Goal: Task Accomplishment & Management: Manage account settings

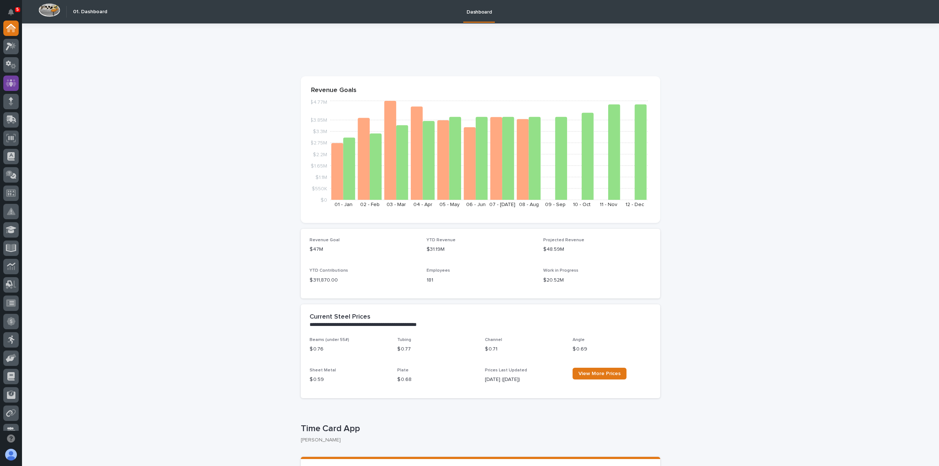
click at [18, 85] on div at bounding box center [10, 83] width 15 height 15
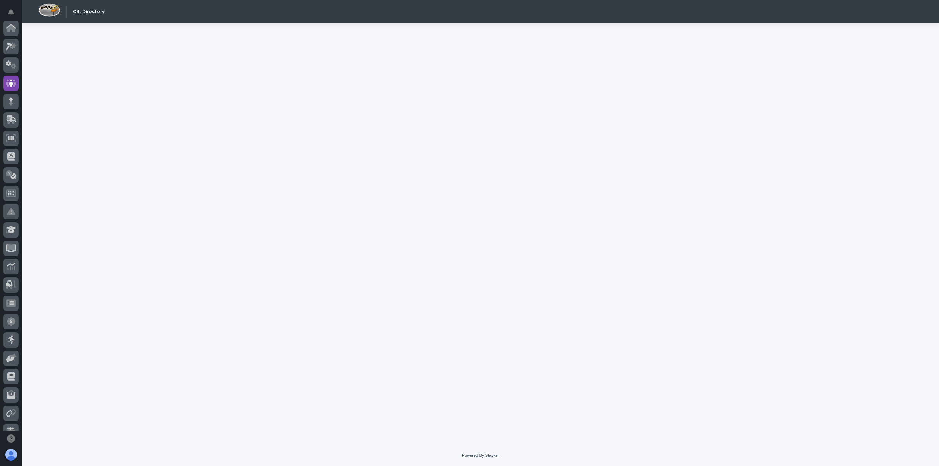
scroll to position [55, 0]
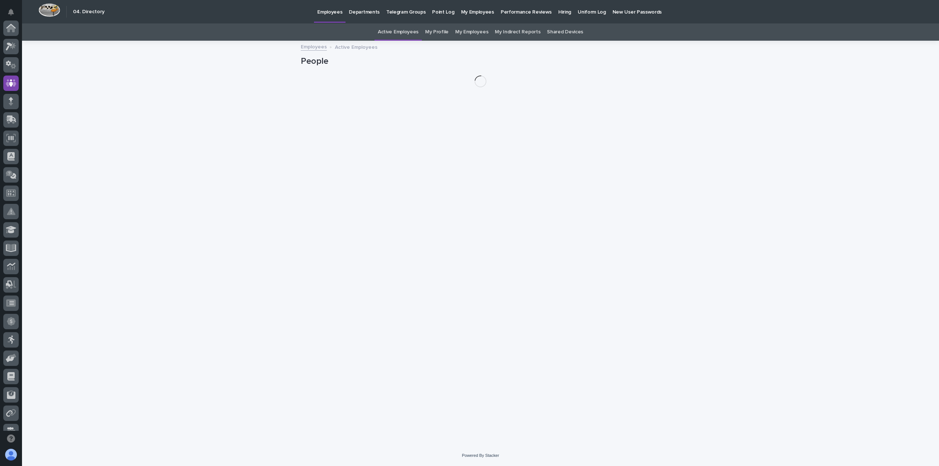
scroll to position [55, 0]
click at [430, 33] on link "My Profile" at bounding box center [436, 31] width 23 height 17
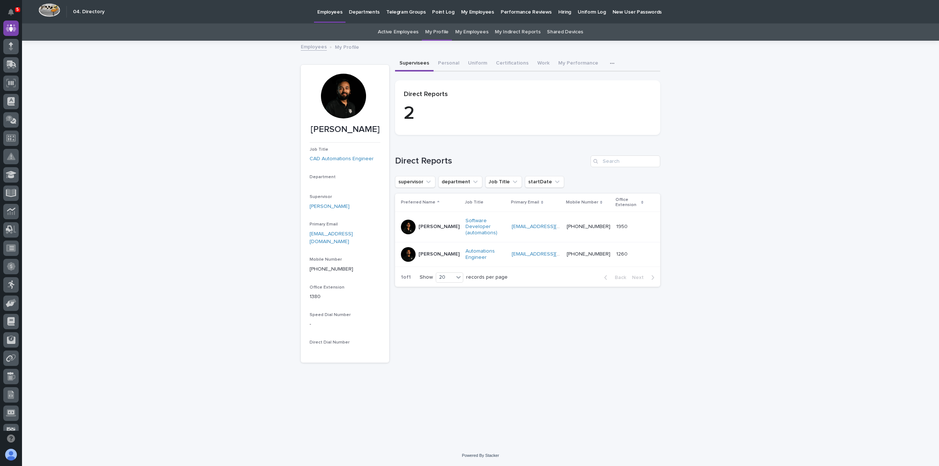
click at [344, 97] on div at bounding box center [343, 96] width 45 height 45
click at [447, 62] on button "Personal" at bounding box center [448, 63] width 30 height 15
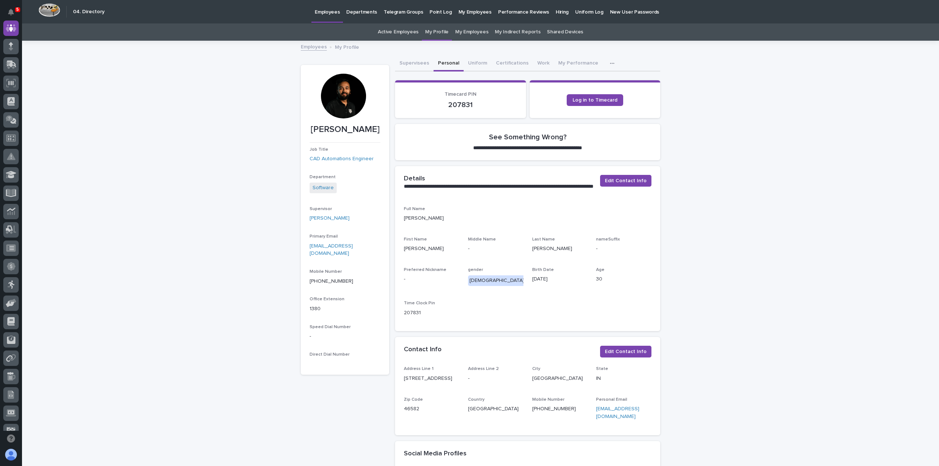
click at [339, 96] on div at bounding box center [343, 96] width 45 height 45
click at [343, 104] on div at bounding box center [343, 96] width 45 height 45
drag, startPoint x: 344, startPoint y: 103, endPoint x: 204, endPoint y: 155, distance: 149.2
click at [204, 155] on div "**********" at bounding box center [480, 403] width 917 height 724
click at [472, 62] on button "Uniform" at bounding box center [477, 63] width 28 height 15
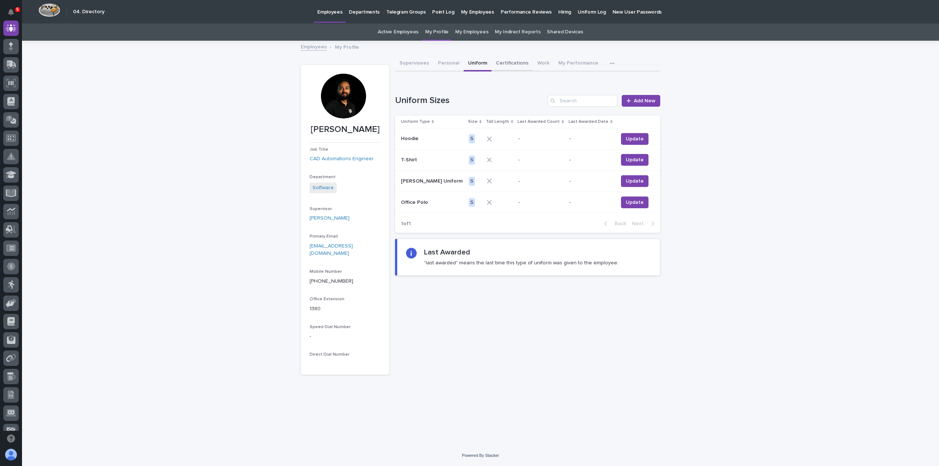
click at [514, 63] on button "Certifications" at bounding box center [511, 63] width 41 height 15
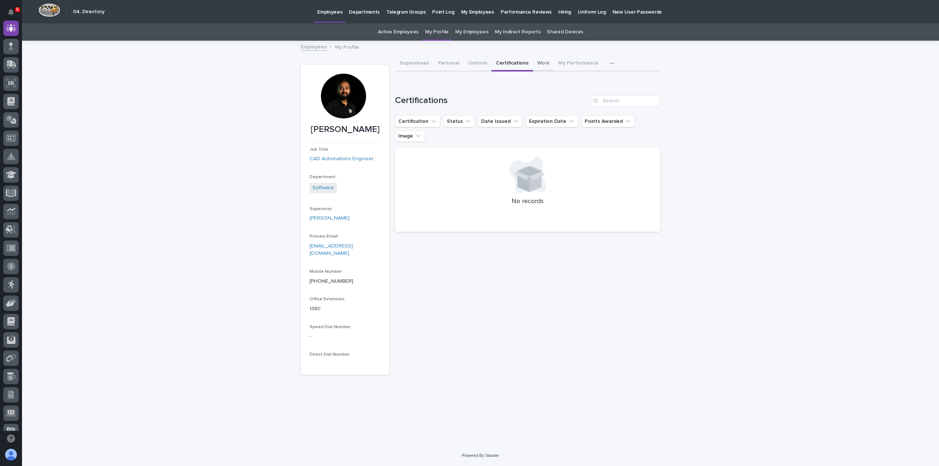
click at [534, 61] on button "Work" at bounding box center [543, 63] width 21 height 15
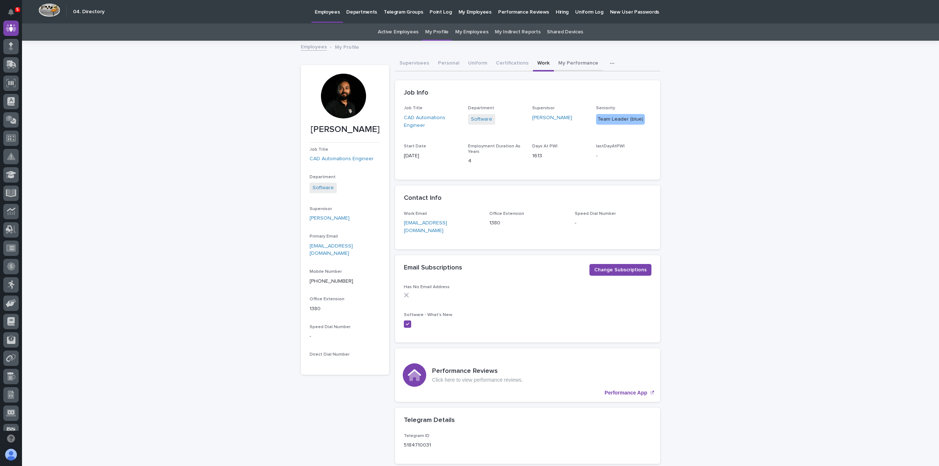
click at [558, 62] on button "My Performance" at bounding box center [578, 63] width 49 height 15
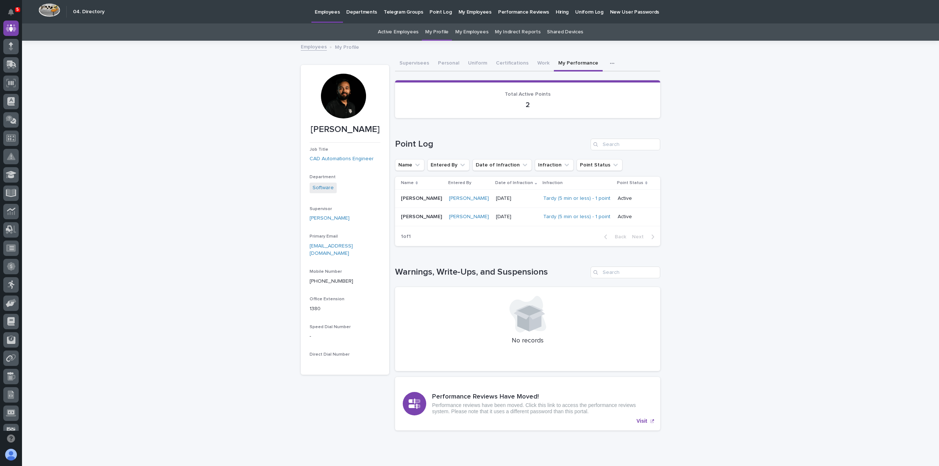
click at [103, 107] on div "Loading... Saving… Loading... Saving… Manjeet Chapagai Manjeet Chapagai Job Tit…" at bounding box center [480, 257] width 917 height 432
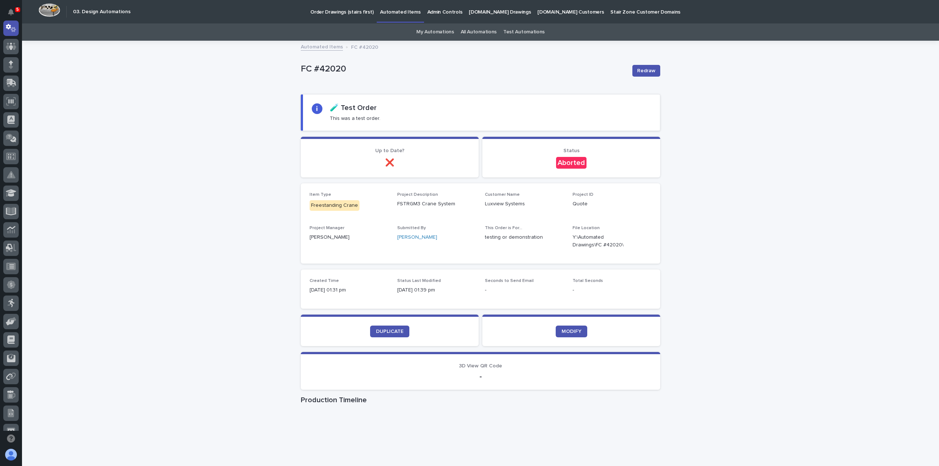
drag, startPoint x: 207, startPoint y: 164, endPoint x: 226, endPoint y: 102, distance: 64.5
click at [207, 164] on div "Loading... Saving… Loading... Saving… FC #42020 Redraw FC #42020 Redraw Sorry, …" at bounding box center [480, 297] width 917 height 513
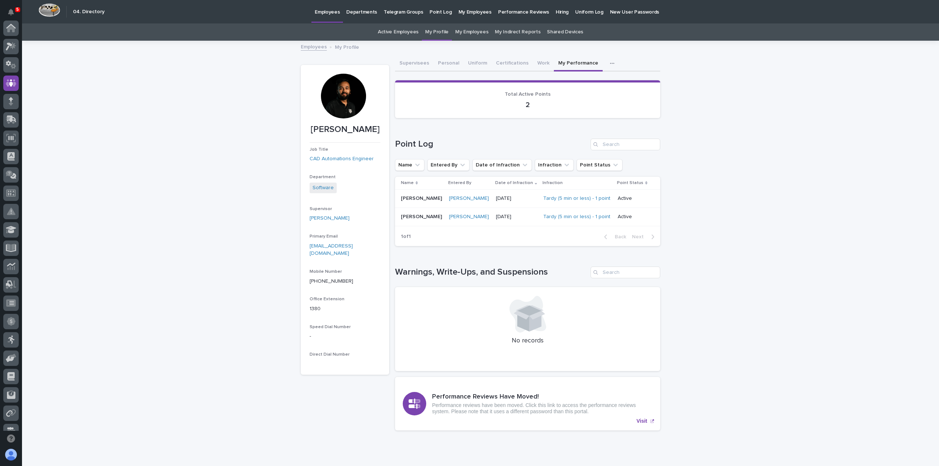
scroll to position [55, 0]
